Goal: Task Accomplishment & Management: Manage account settings

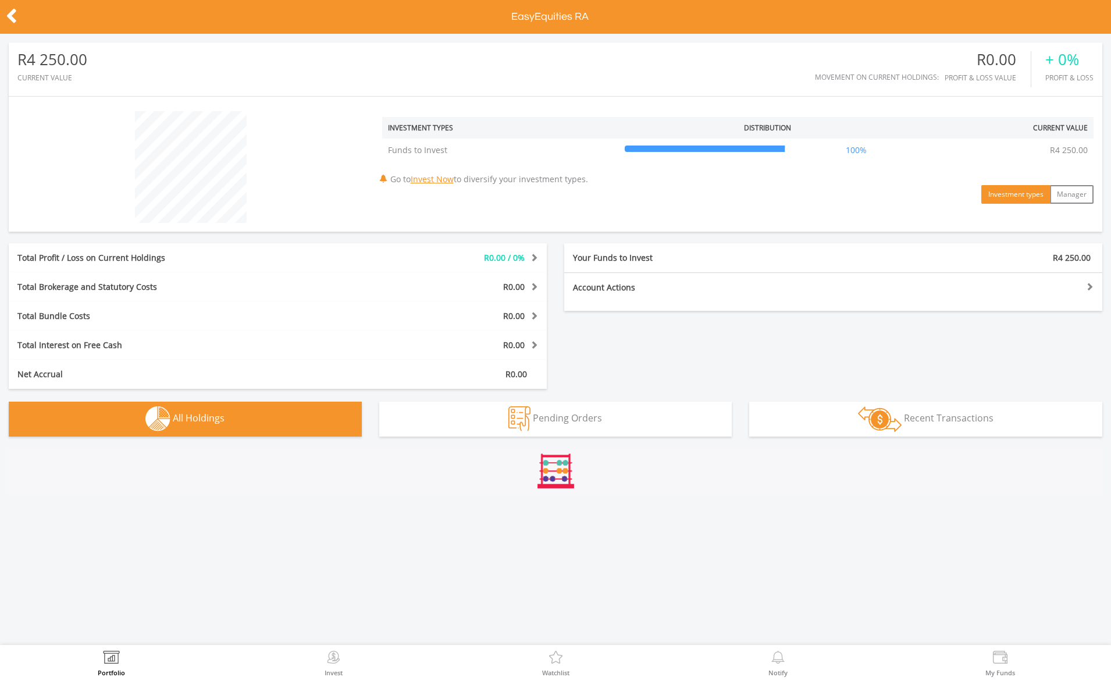
scroll to position [112, 364]
click at [634, 414] on button "Pending Orders Pending Orders" at bounding box center [555, 419] width 353 height 35
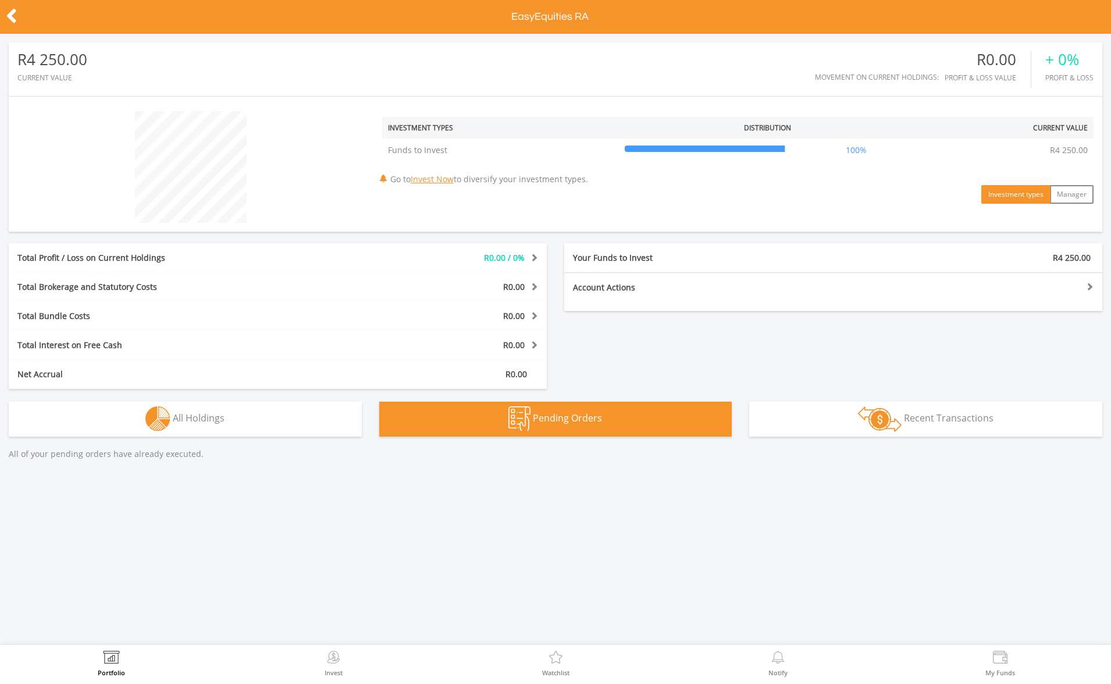
click at [851, 420] on button "Transactions Recent Transactions" at bounding box center [926, 419] width 353 height 35
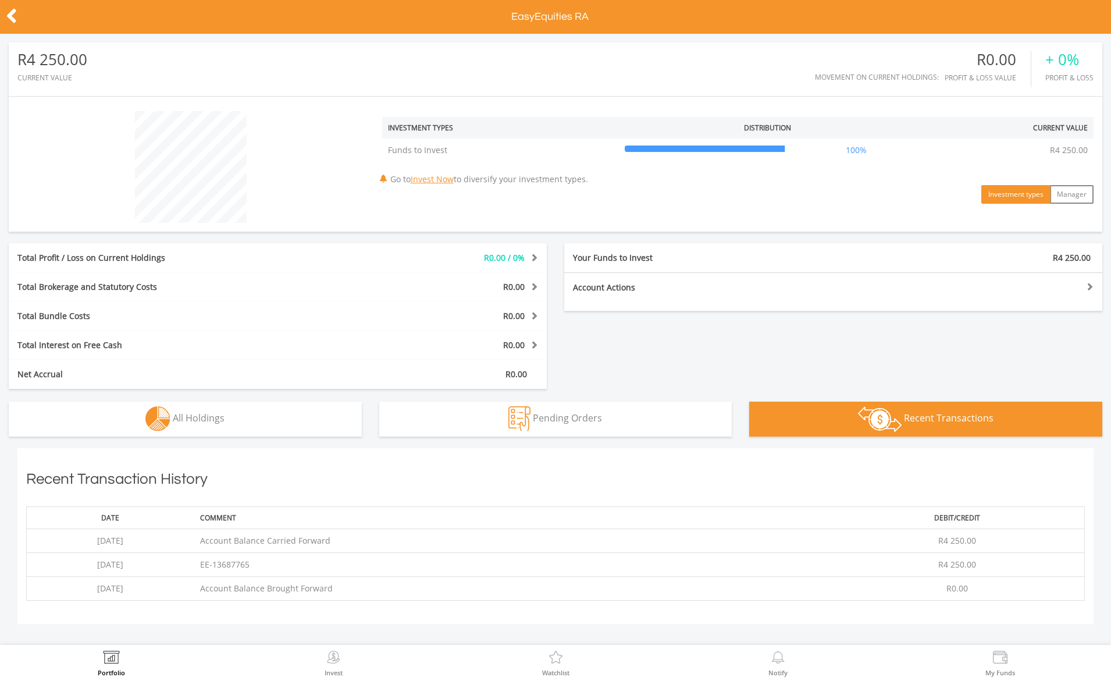
click at [12, 16] on icon at bounding box center [12, 16] width 12 height 23
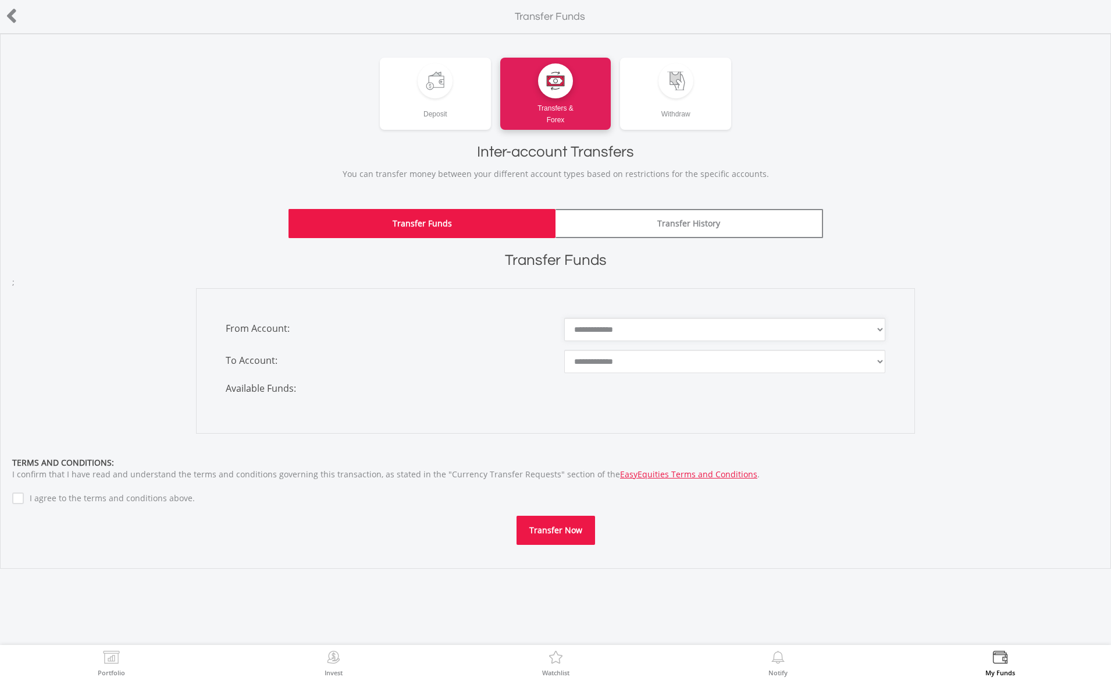
drag, startPoint x: 621, startPoint y: 337, endPoint x: 606, endPoint y: 329, distance: 16.7
click at [602, 317] on div "**********" at bounding box center [555, 360] width 719 height 145
drag, startPoint x: 623, startPoint y: 362, endPoint x: 643, endPoint y: 379, distance: 26.5
click at [650, 375] on div "**********" at bounding box center [555, 360] width 719 height 145
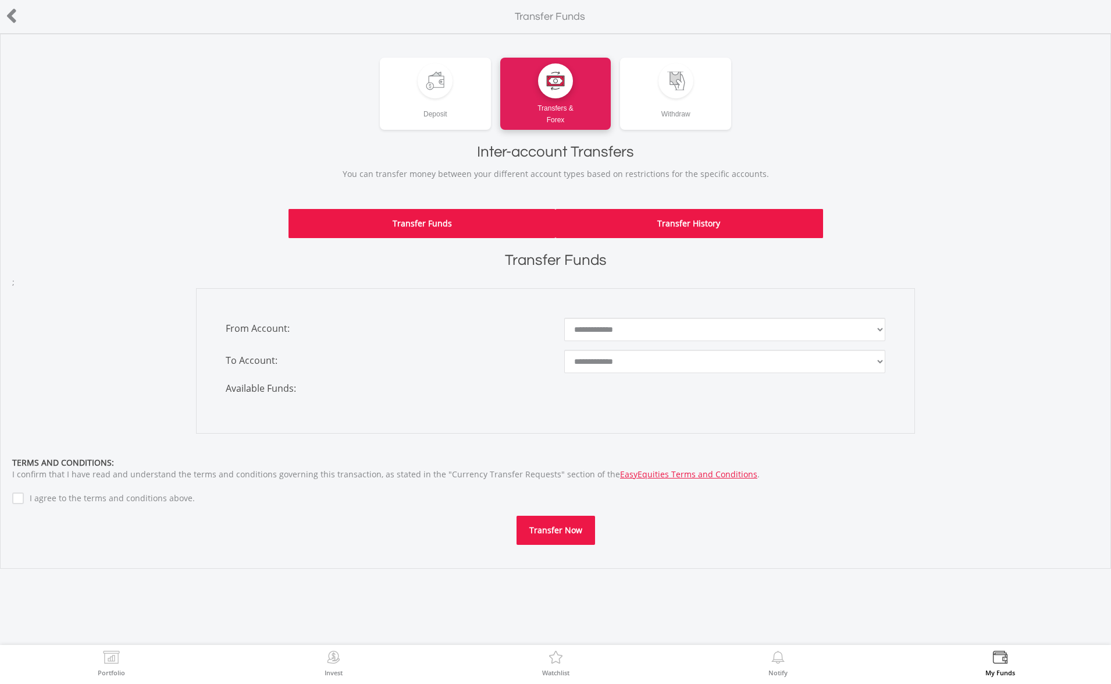
click at [640, 230] on link "Transfer History" at bounding box center [690, 223] width 268 height 29
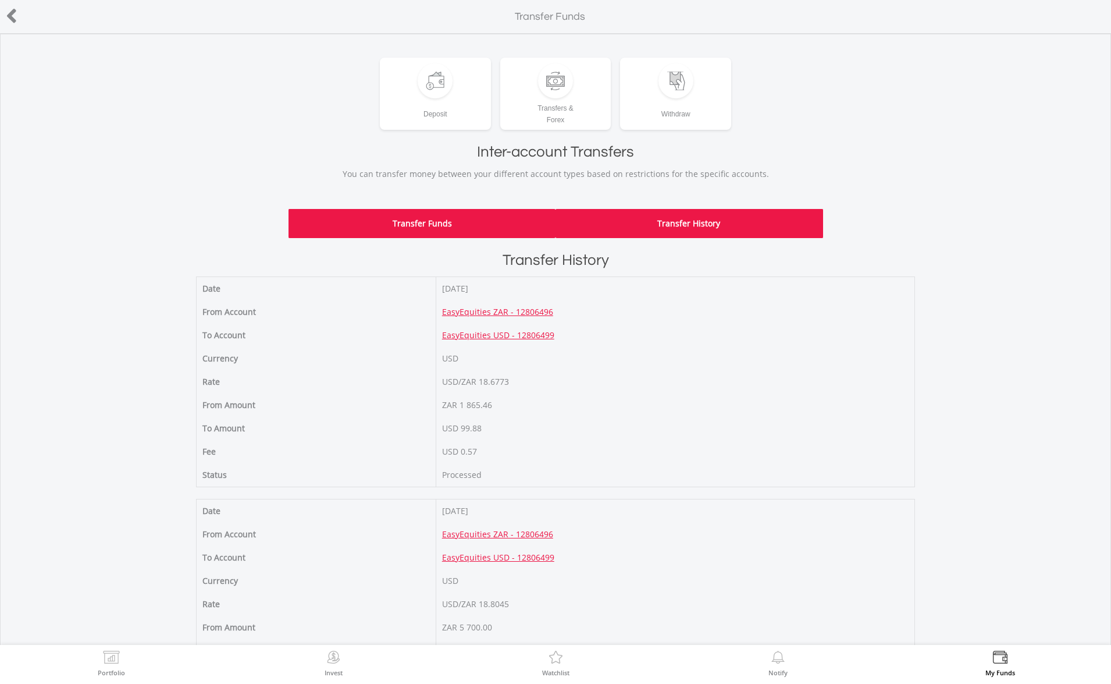
click at [454, 228] on link "Transfer Funds" at bounding box center [423, 223] width 268 height 29
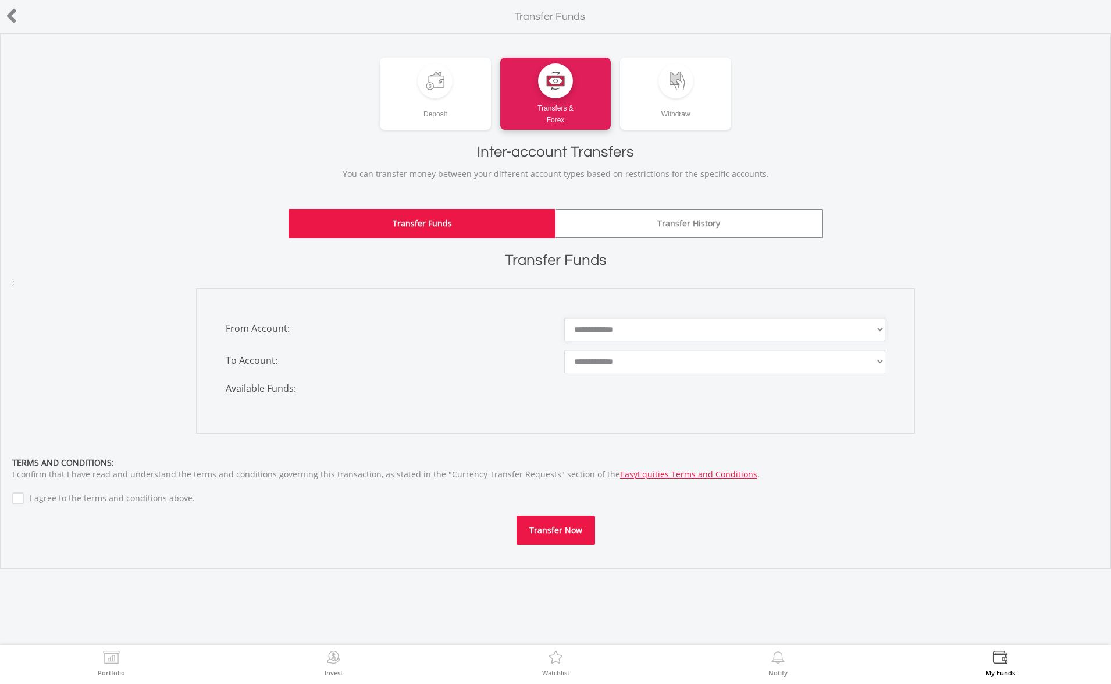
select select "********"
drag, startPoint x: 644, startPoint y: 319, endPoint x: 681, endPoint y: 351, distance: 48.7
click at [681, 351] on div "**********" at bounding box center [555, 360] width 719 height 145
drag, startPoint x: 676, startPoint y: 359, endPoint x: 720, endPoint y: 369, distance: 44.8
click at [720, 369] on select "**********" at bounding box center [724, 361] width 321 height 23
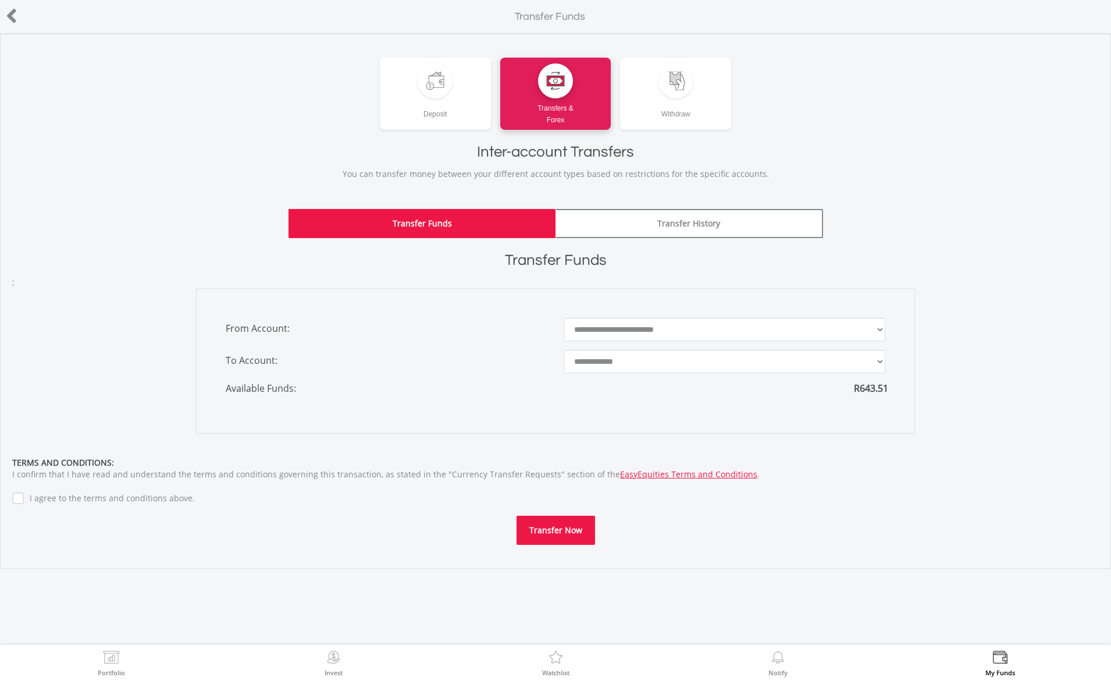
click at [18, 11] on div at bounding box center [55, 17] width 111 height 24
click at [8, 14] on icon at bounding box center [12, 16] width 12 height 23
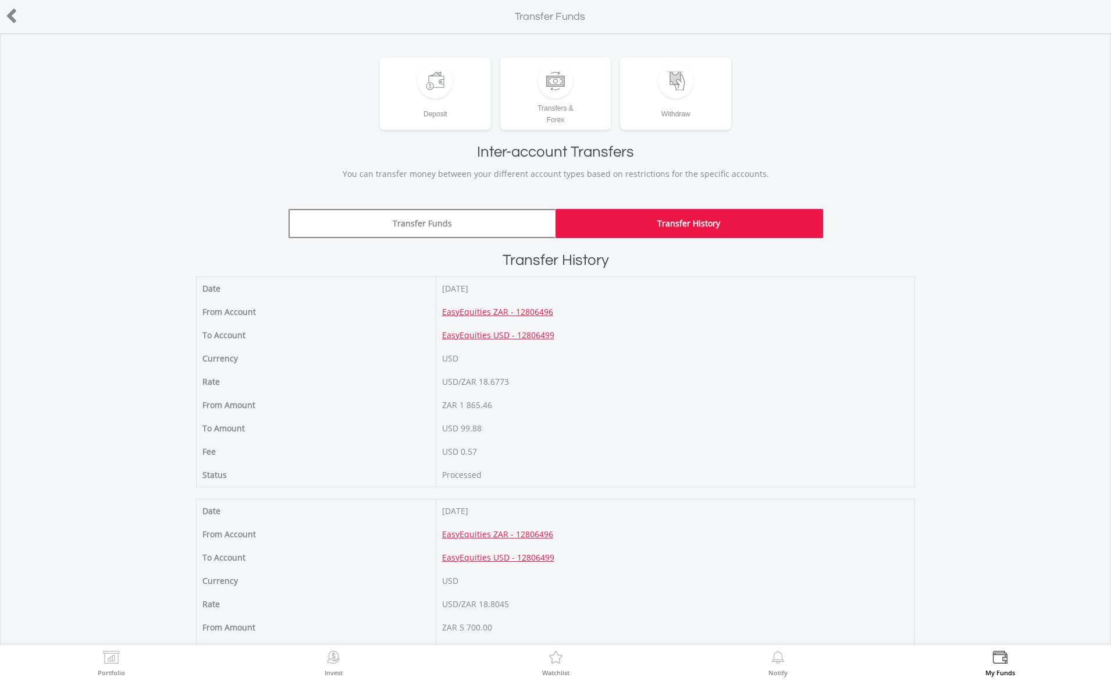
click at [13, 17] on icon at bounding box center [12, 16] width 12 height 23
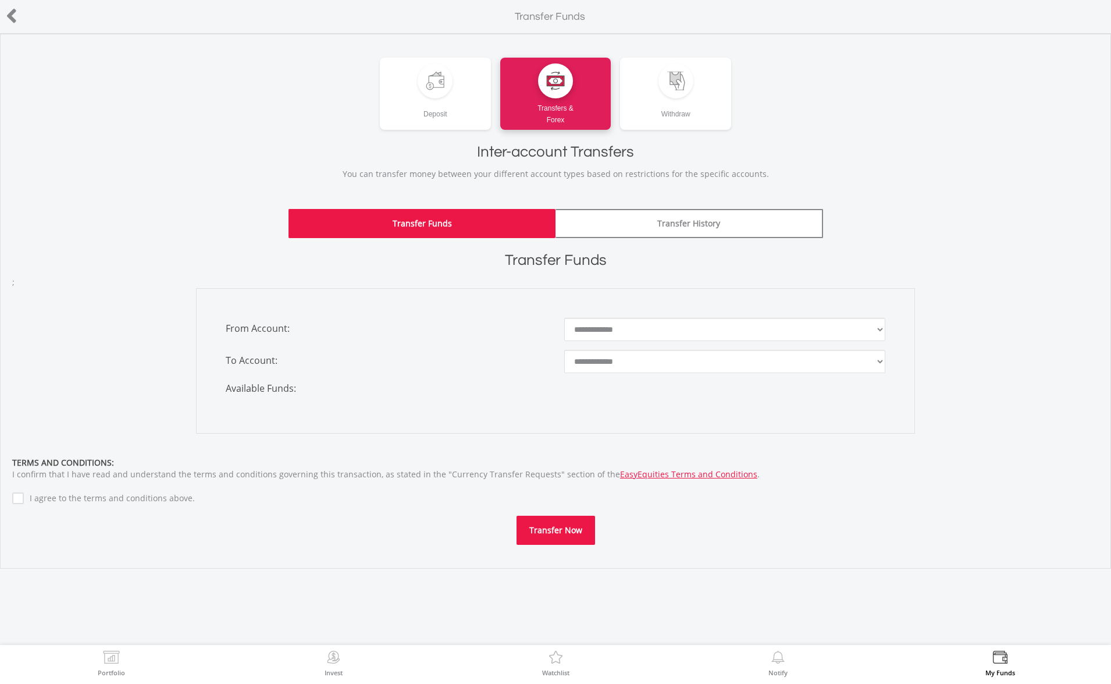
click at [2, 16] on div at bounding box center [55, 17] width 111 height 24
click at [9, 16] on icon at bounding box center [12, 16] width 12 height 23
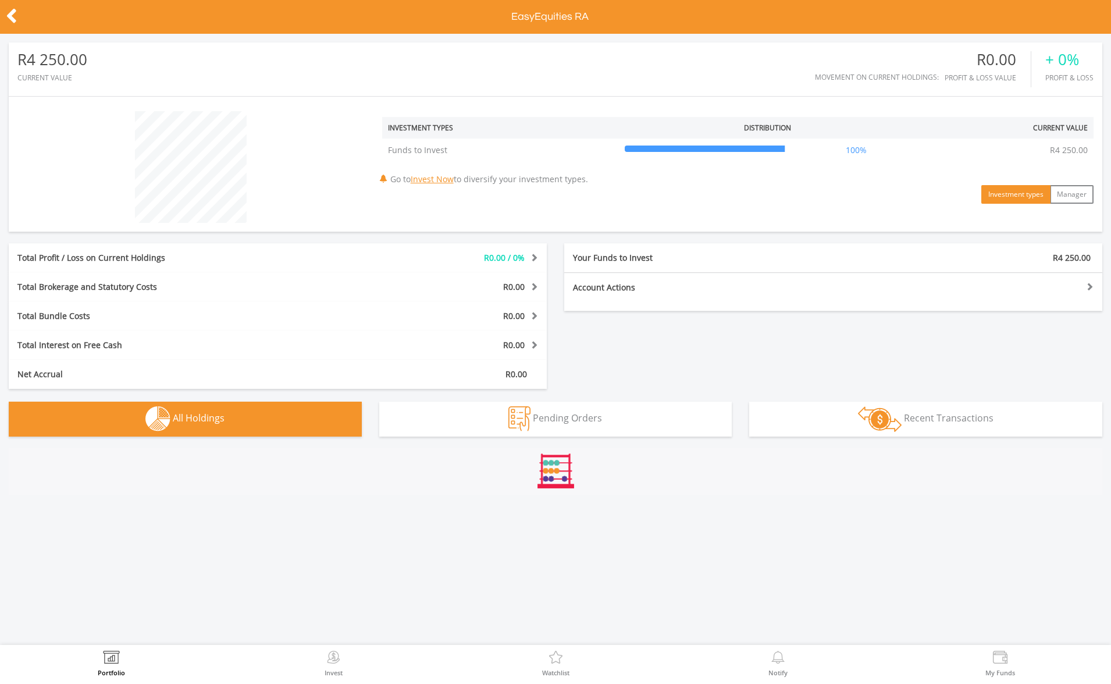
scroll to position [112, 364]
click at [9, 21] on icon at bounding box center [12, 16] width 12 height 23
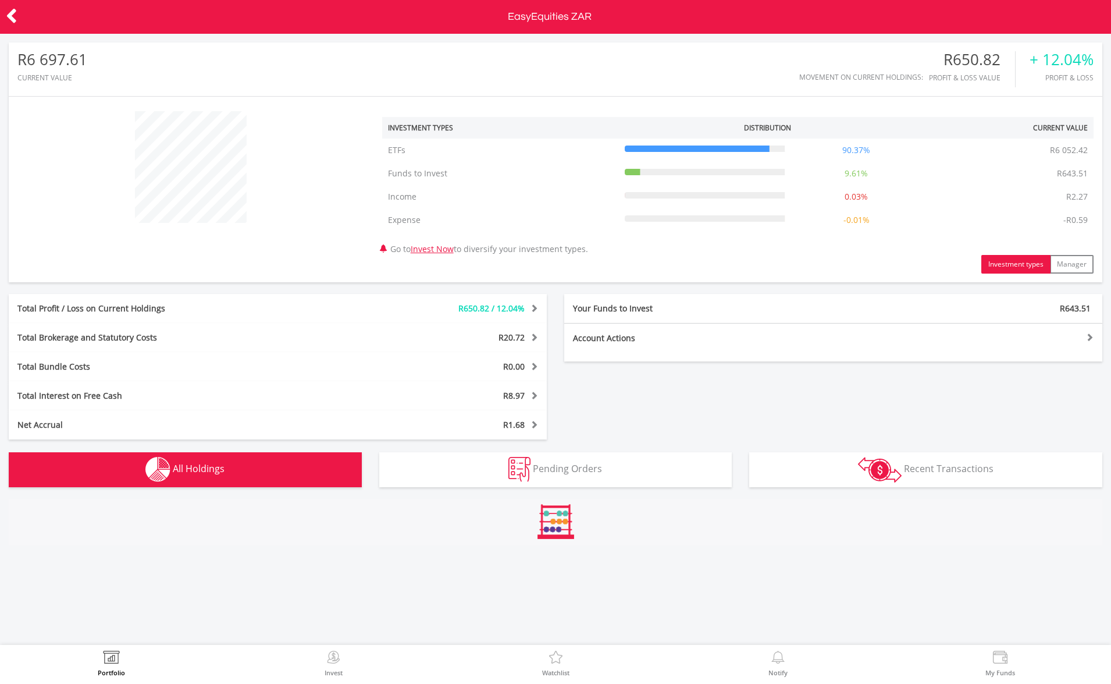
scroll to position [112, 364]
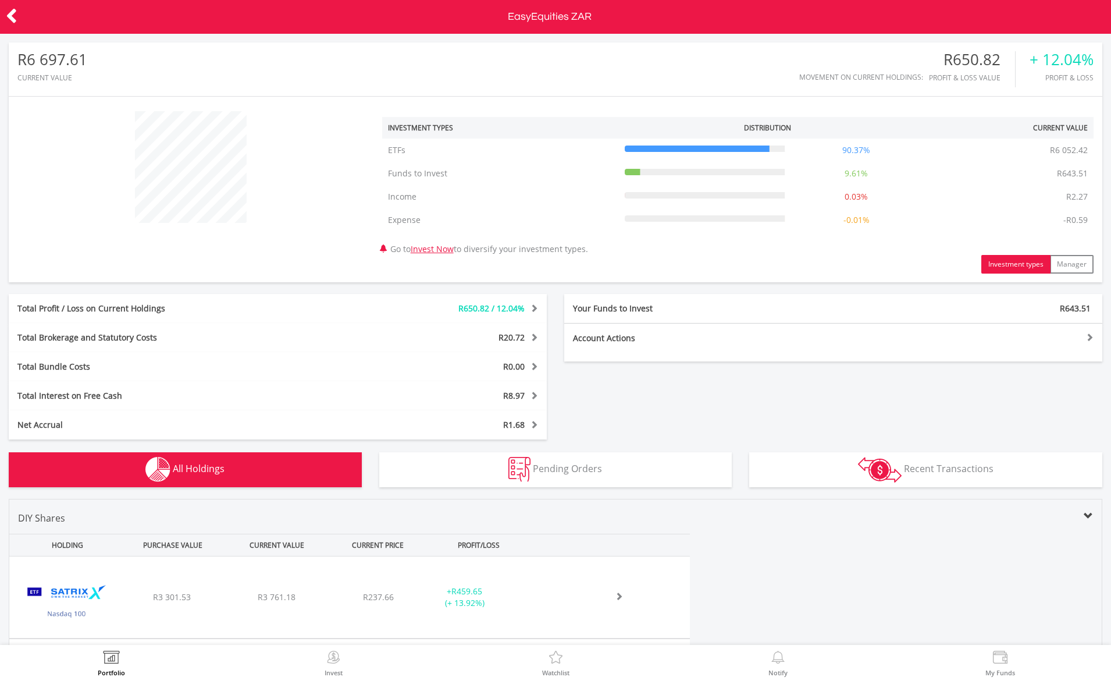
click at [17, 21] on div at bounding box center [55, 17] width 111 height 24
click at [10, 21] on icon at bounding box center [12, 16] width 12 height 23
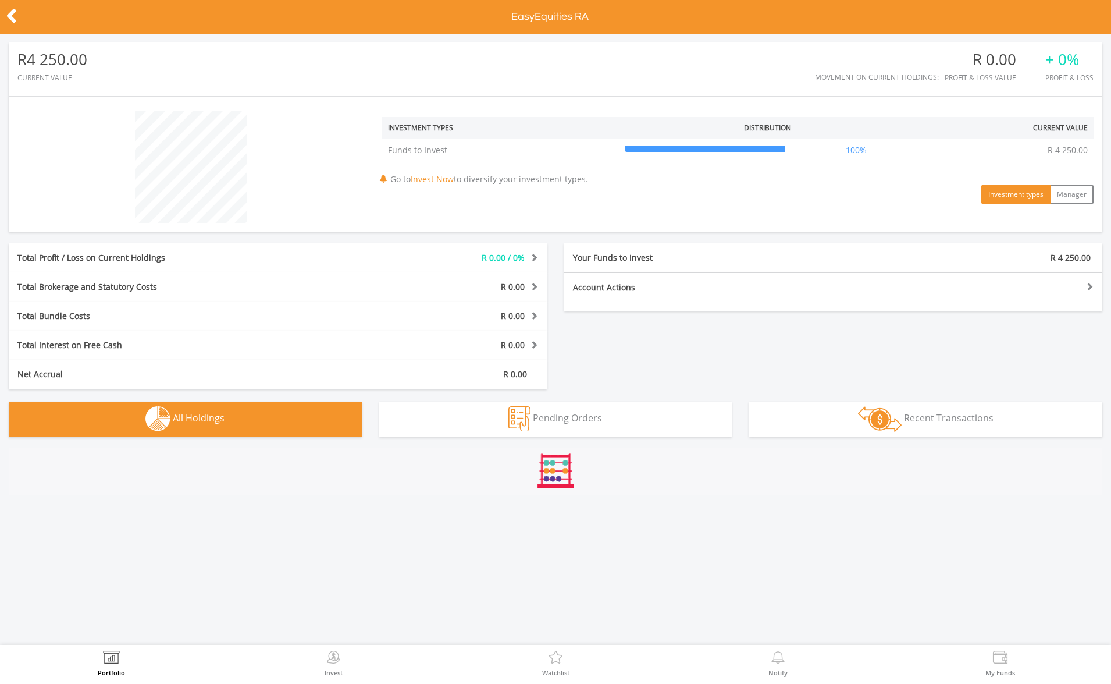
scroll to position [112, 364]
click at [10, 13] on icon at bounding box center [12, 16] width 12 height 23
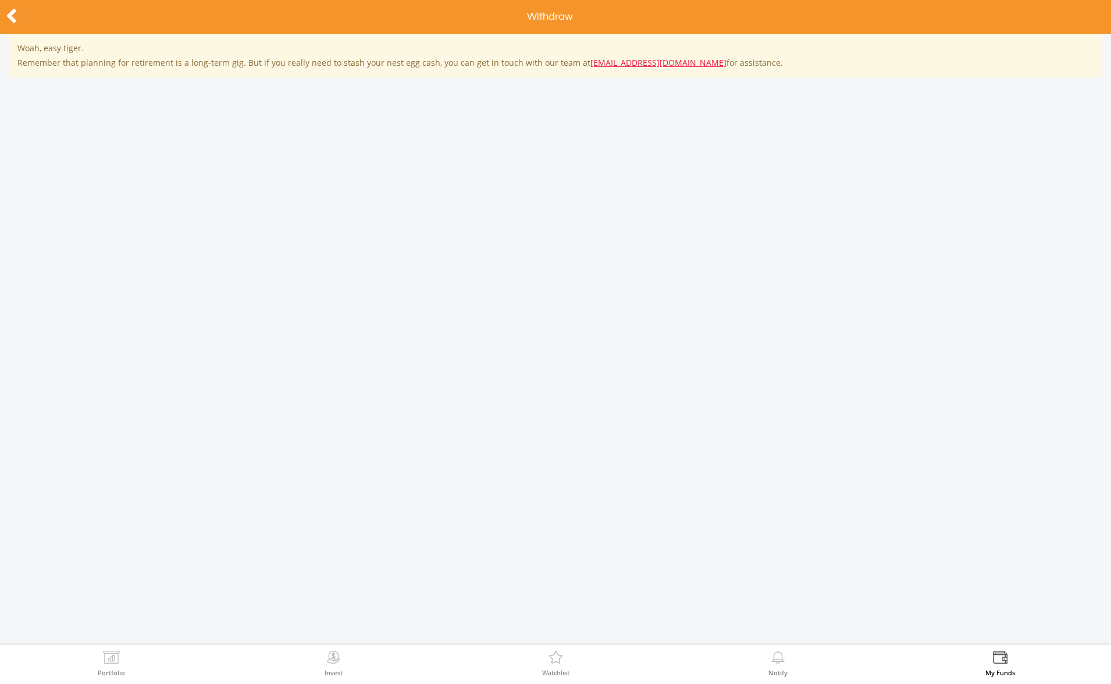
click at [613, 65] on link "[EMAIL_ADDRESS][DOMAIN_NAME]" at bounding box center [659, 62] width 136 height 11
click at [15, 18] on icon at bounding box center [12, 16] width 12 height 23
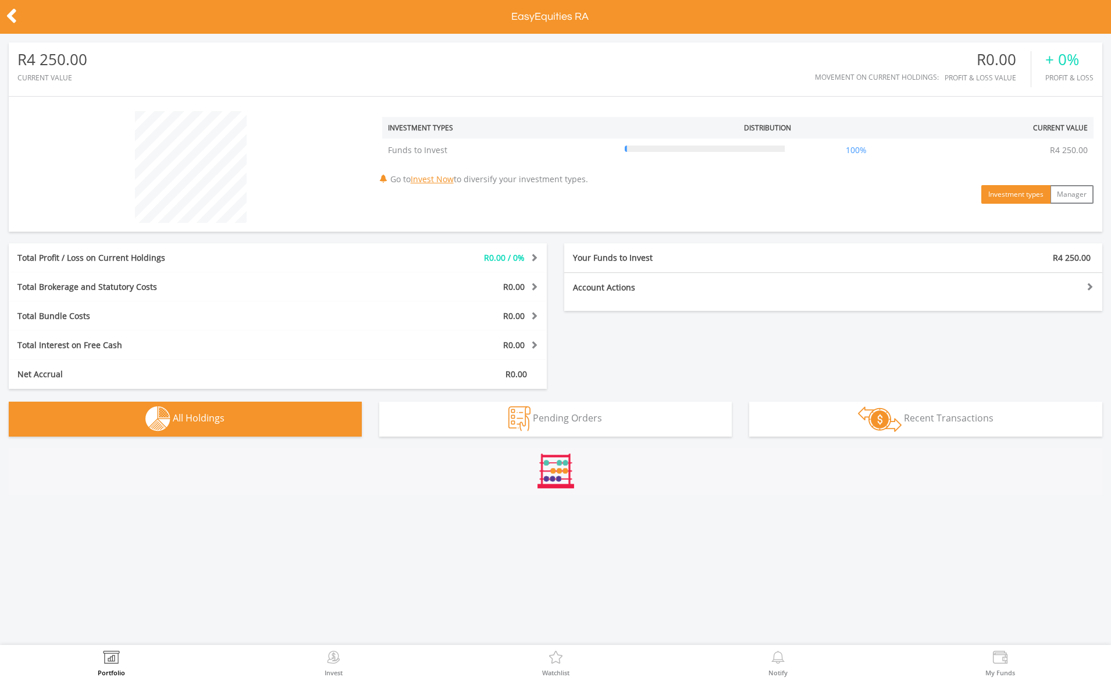
scroll to position [112, 364]
click at [446, 177] on link "Invest Now" at bounding box center [432, 178] width 43 height 11
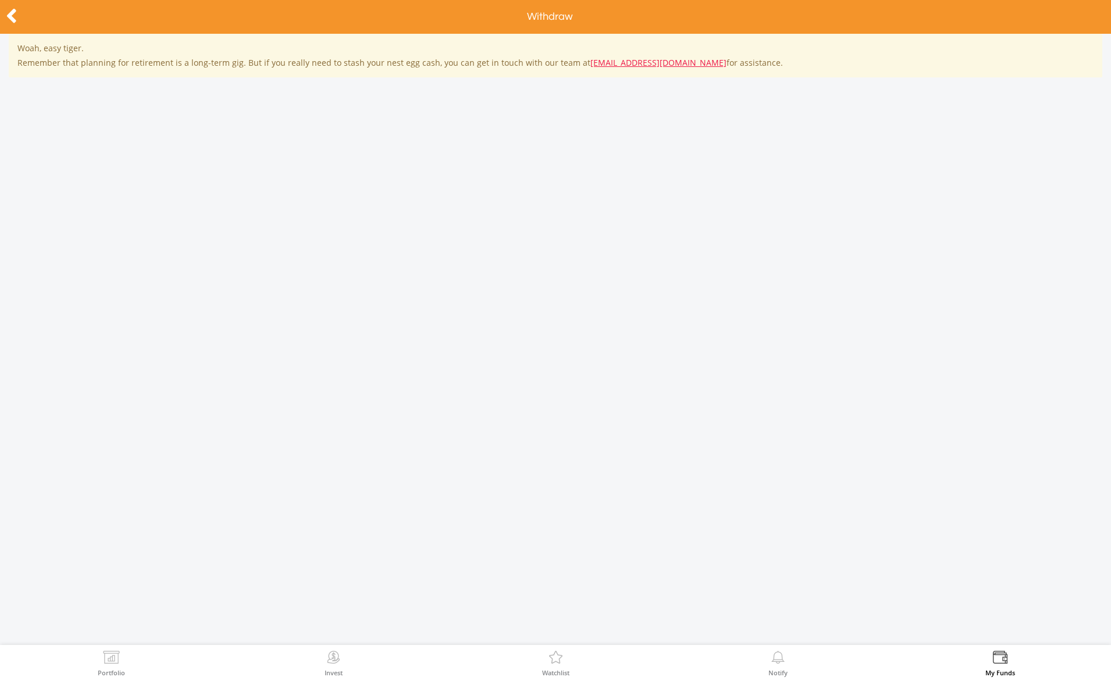
click at [17, 16] on icon at bounding box center [12, 16] width 12 height 23
